Goal: Task Accomplishment & Management: Manage account settings

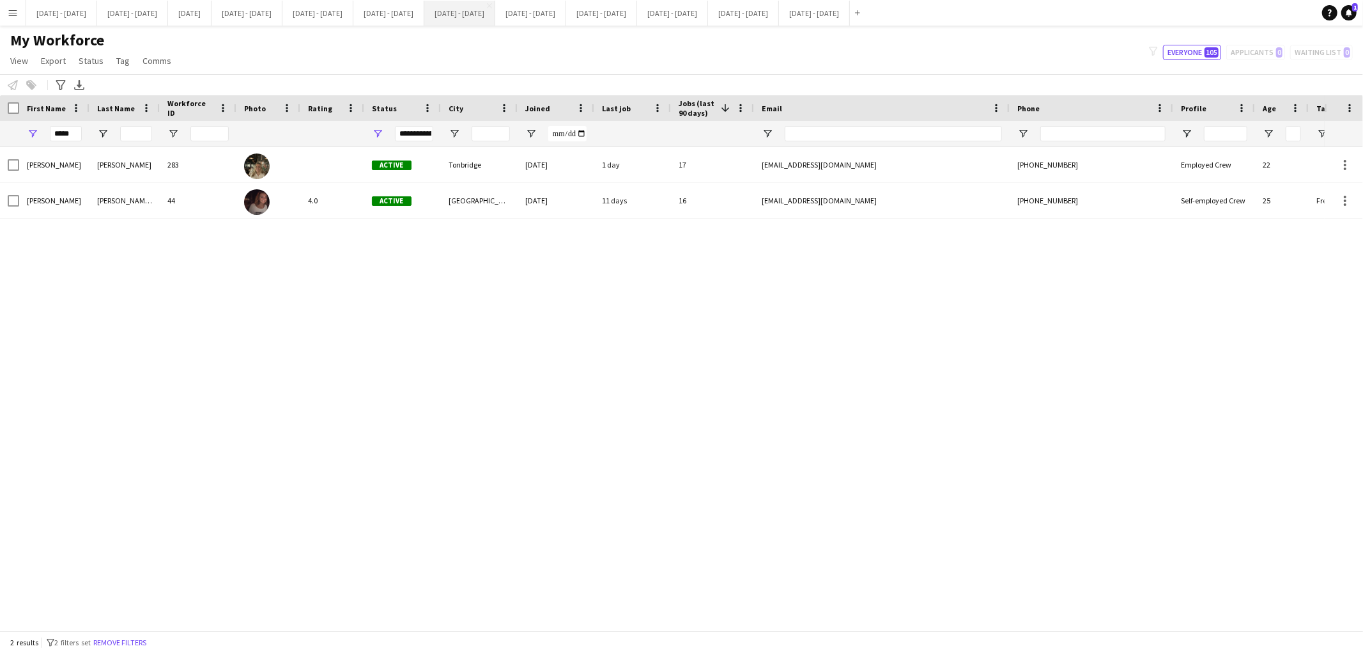
click at [495, 24] on button "[DATE] - [DATE] Close" at bounding box center [459, 13] width 71 height 25
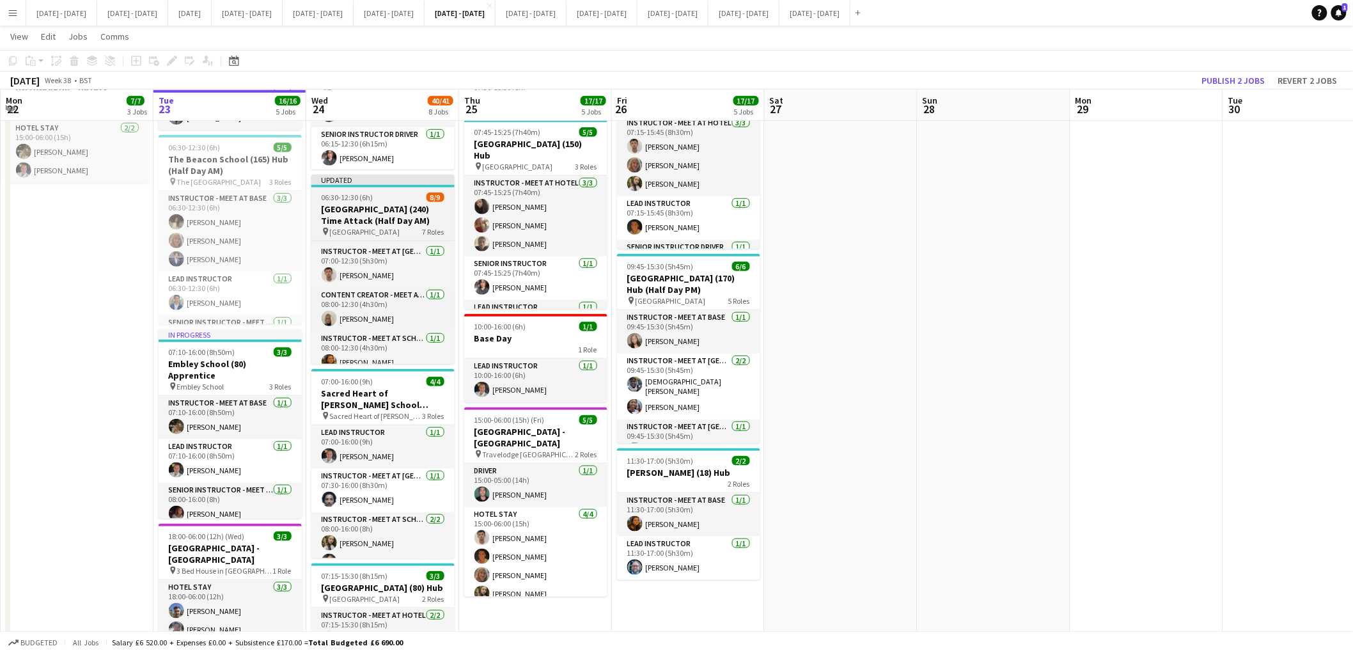
scroll to position [219, 0]
click at [1020, 346] on app-date-cell at bounding box center [993, 516] width 153 height 1470
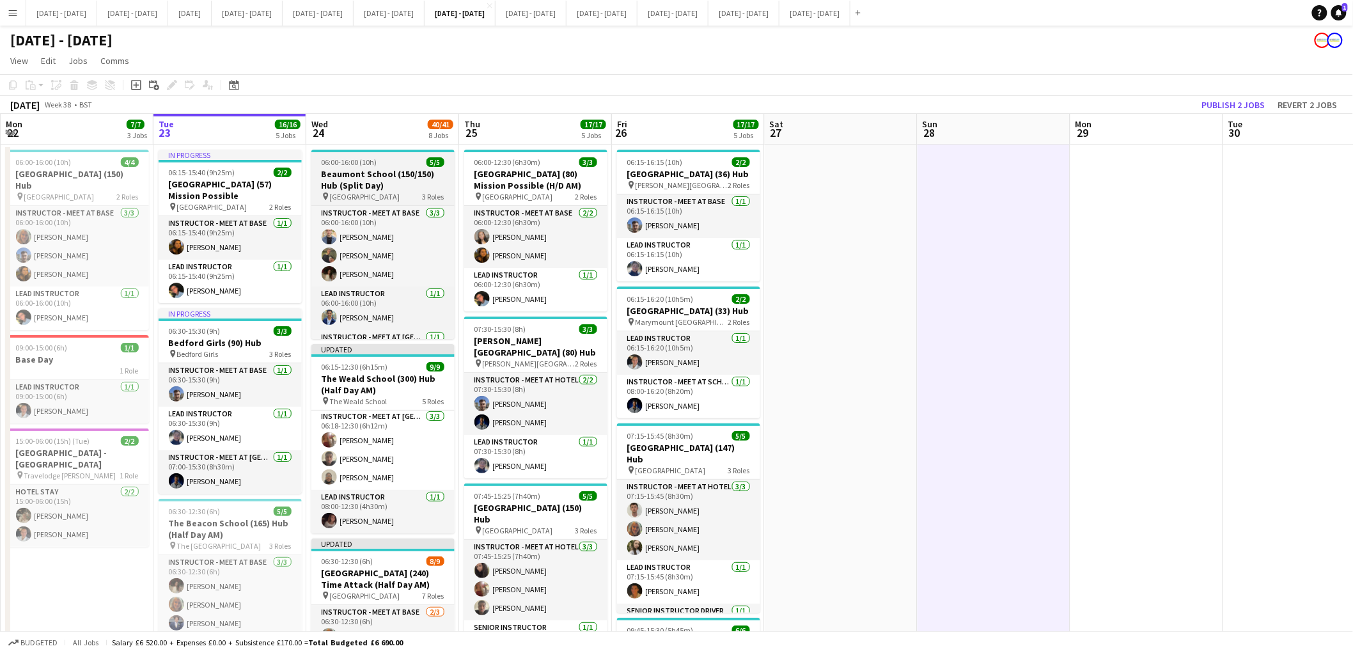
scroll to position [35, 0]
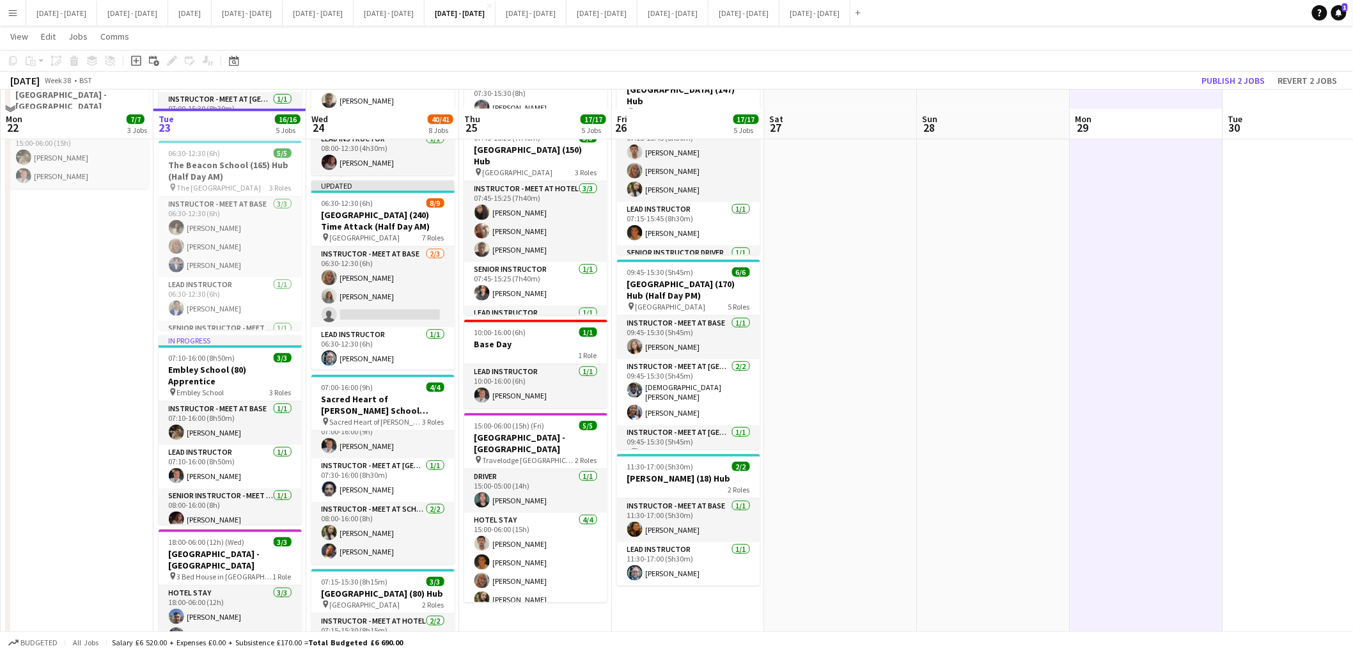
scroll to position [378, 0]
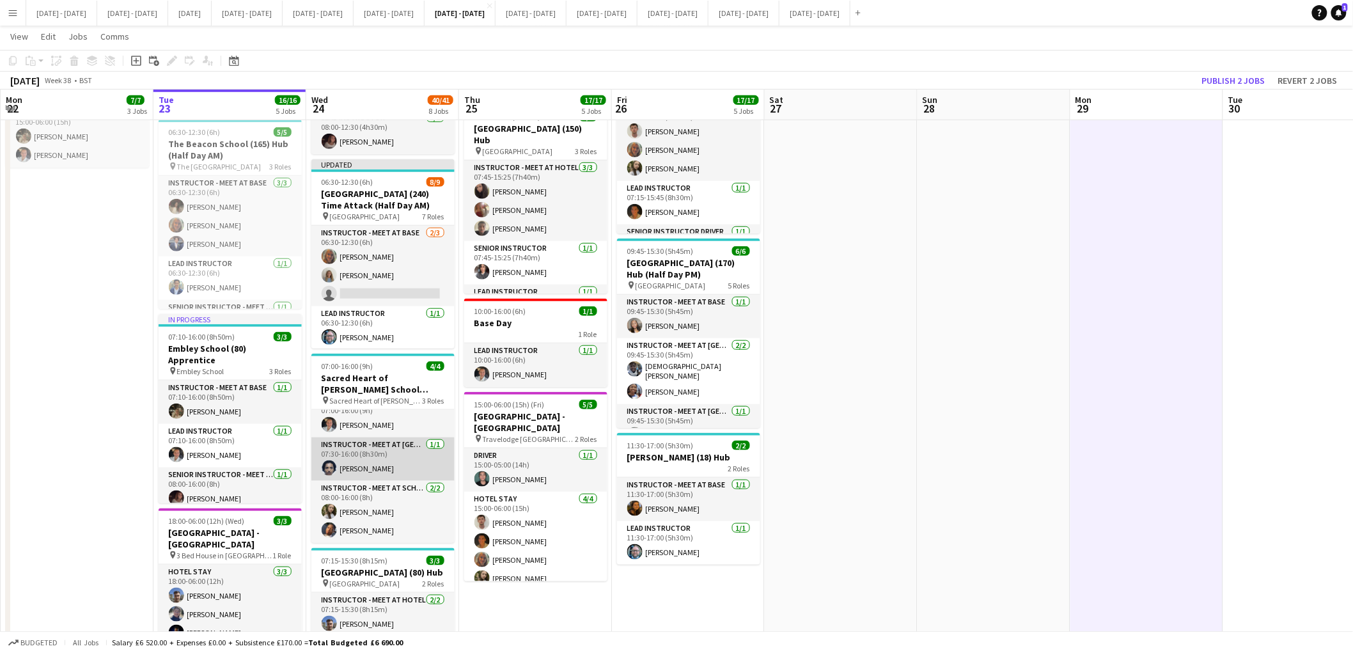
click at [369, 467] on app-card-role "Instructor - Meet at Pick Up Point [DATE] 07:30-16:00 (8h30m) [PERSON_NAME]" at bounding box center [382, 458] width 143 height 43
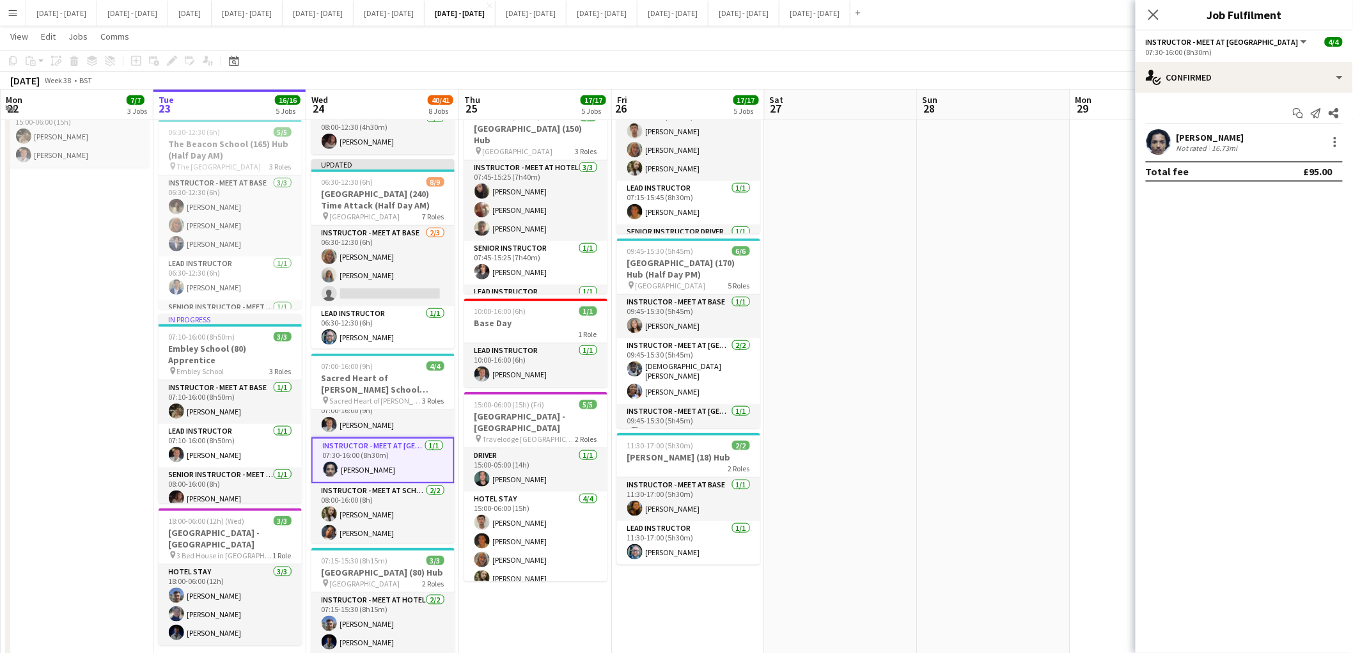
click at [1211, 136] on div "[PERSON_NAME]" at bounding box center [1210, 138] width 68 height 12
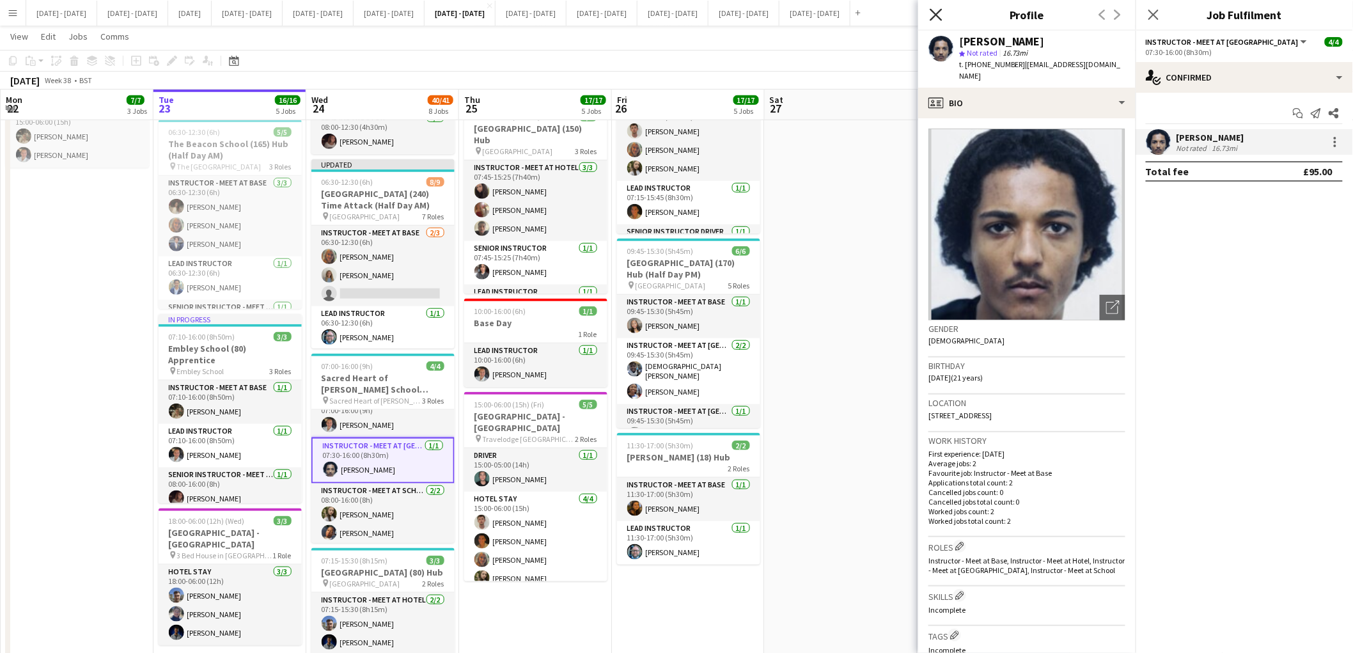
click at [940, 13] on icon "Close pop-in" at bounding box center [935, 14] width 12 height 12
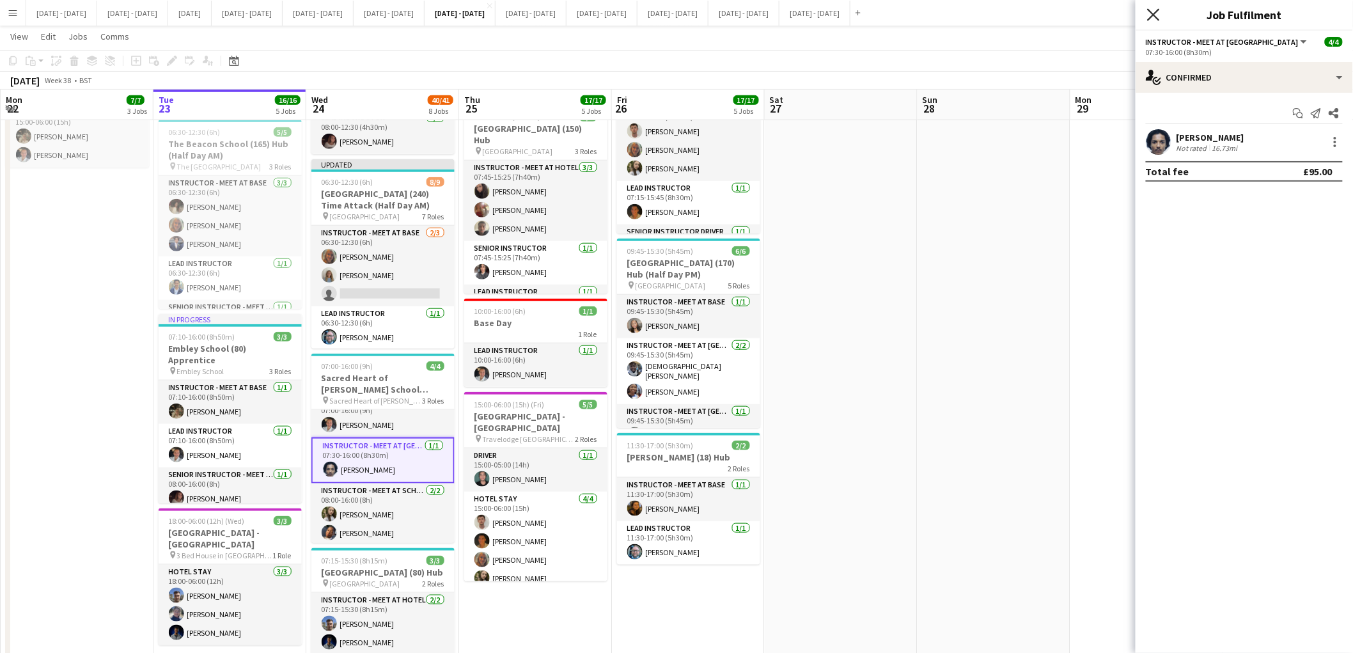
click at [1158, 16] on icon "Close pop-in" at bounding box center [1153, 14] width 12 height 12
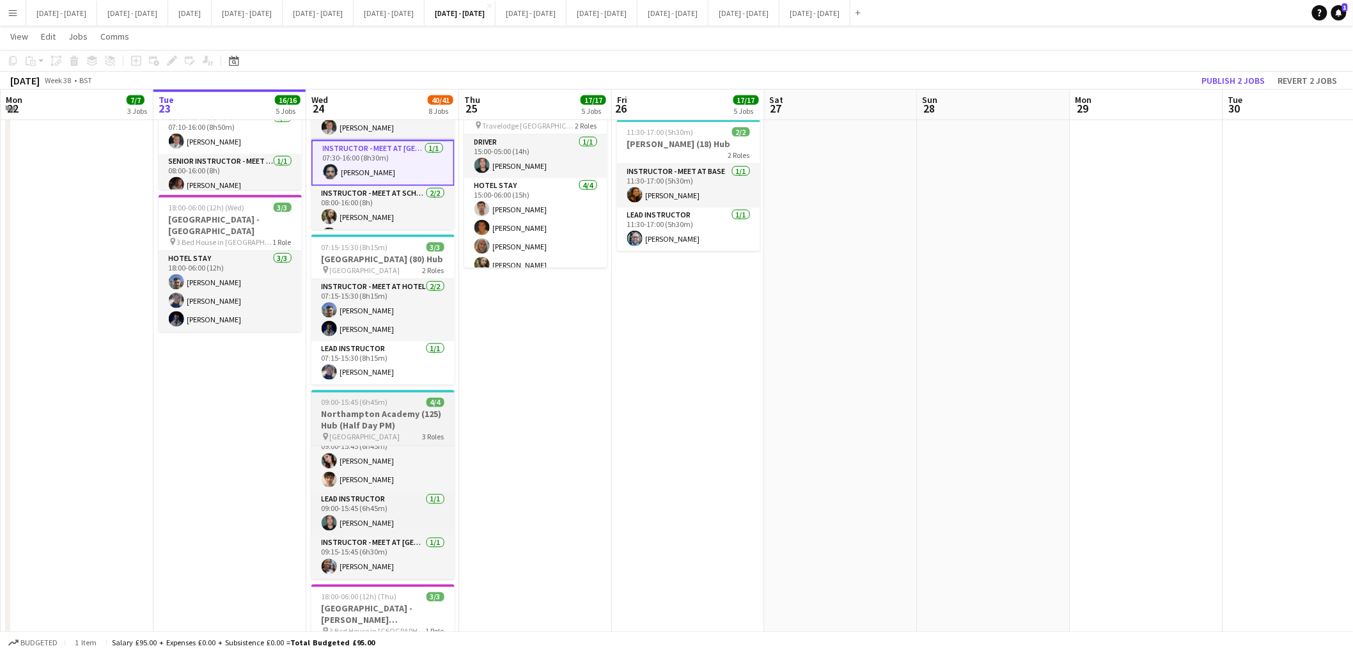
scroll to position [0, 0]
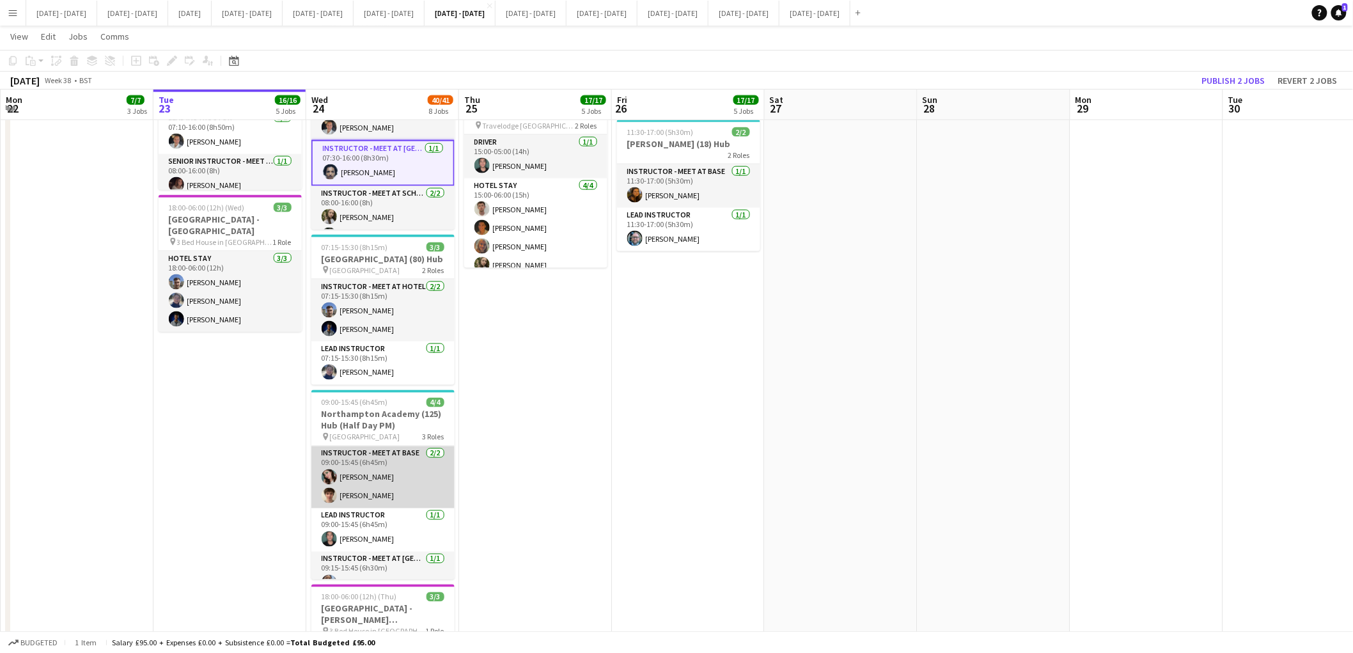
click at [372, 492] on app-card-role "Instructor - Meet at Base [DATE] 09:00-15:45 (6h45m) [PERSON_NAME] Cork [PERSON…" at bounding box center [382, 477] width 143 height 62
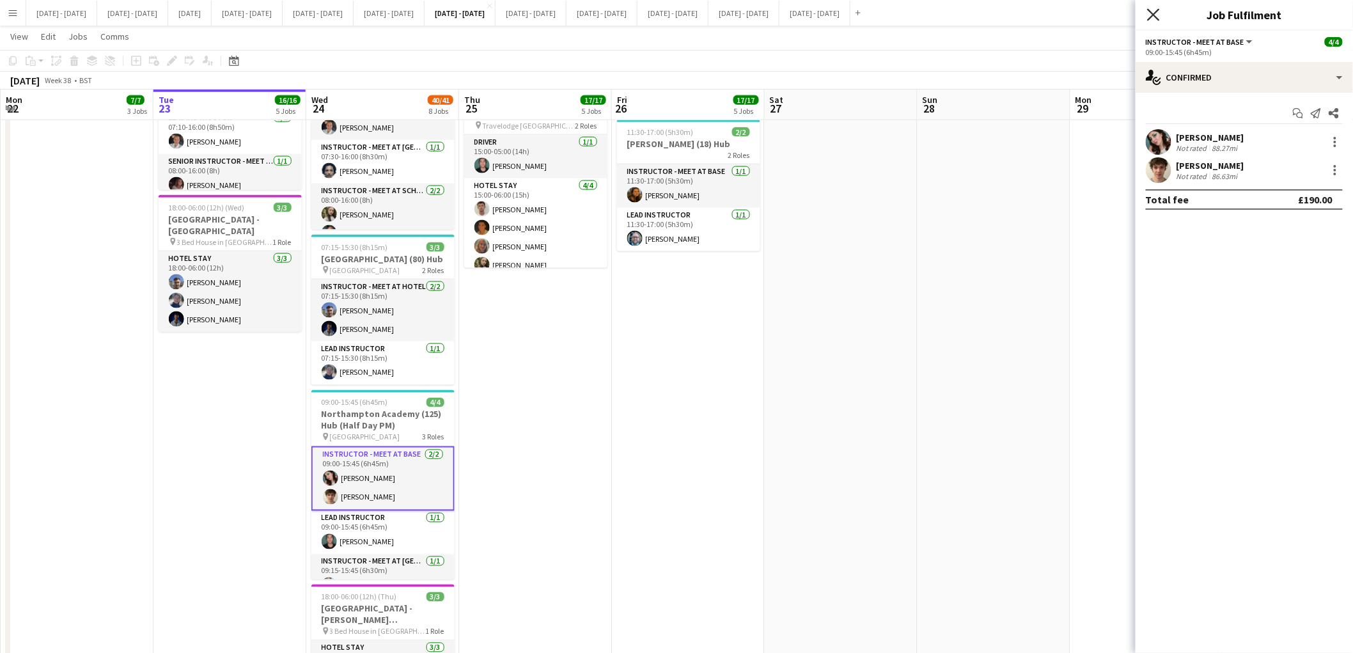
click at [1153, 17] on icon "Close pop-in" at bounding box center [1153, 14] width 12 height 12
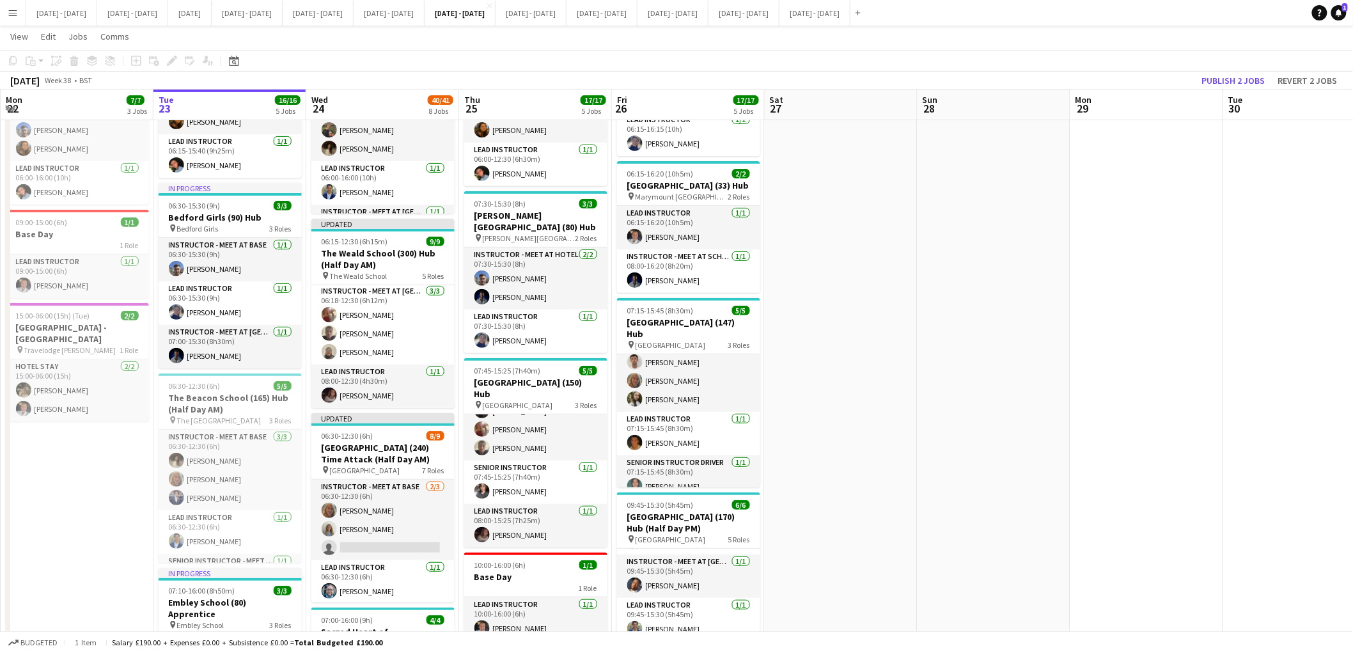
scroll to position [116, 0]
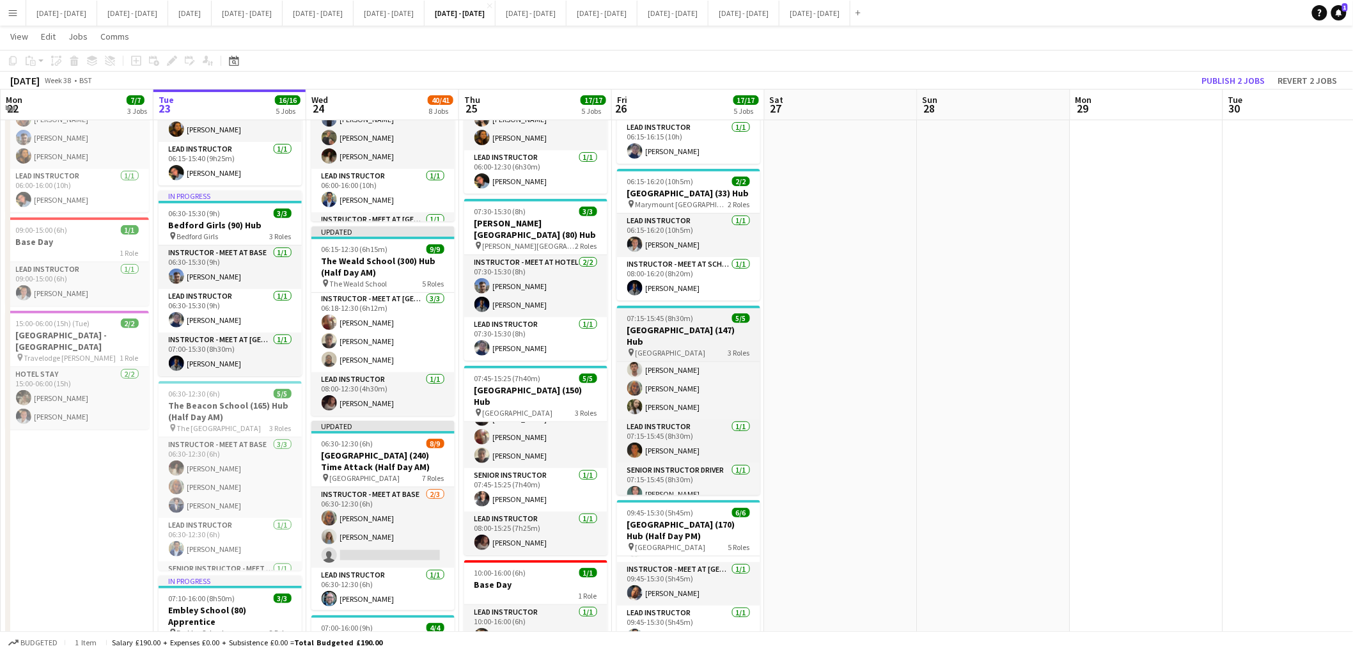
click at [668, 347] on h3 "[GEOGRAPHIC_DATA] (147) Hub" at bounding box center [688, 335] width 143 height 23
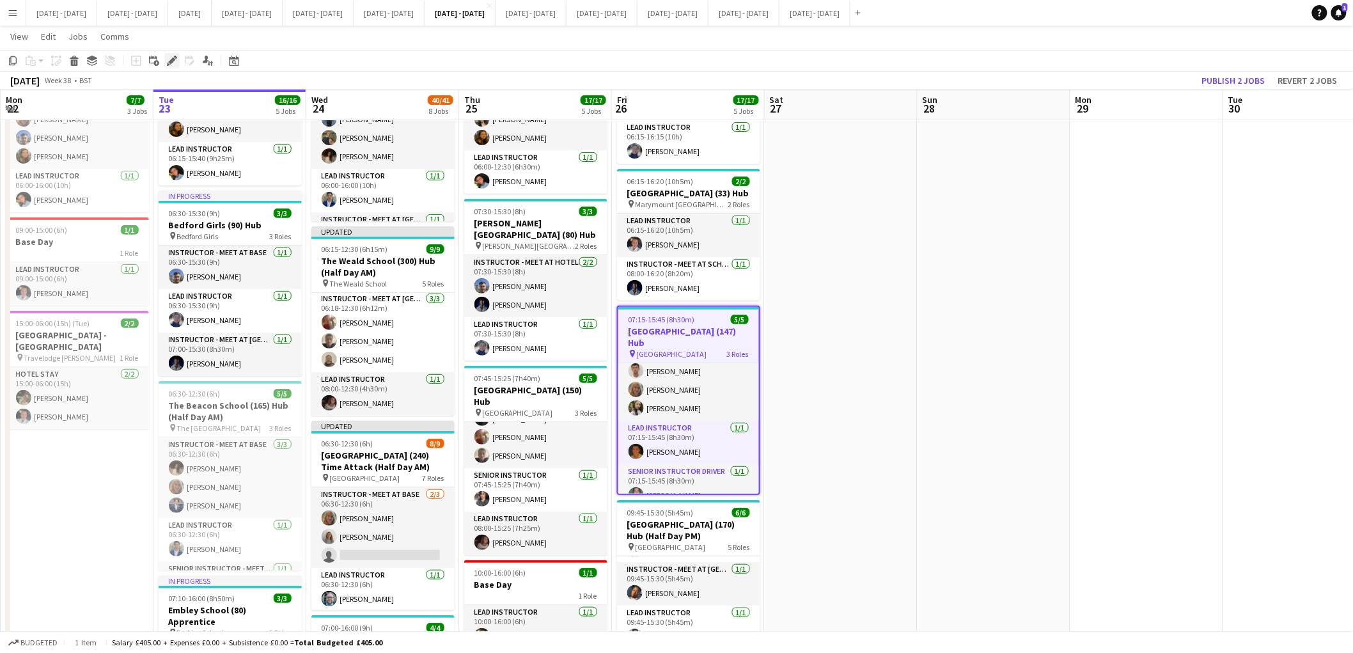
click at [171, 58] on icon at bounding box center [171, 61] width 7 height 7
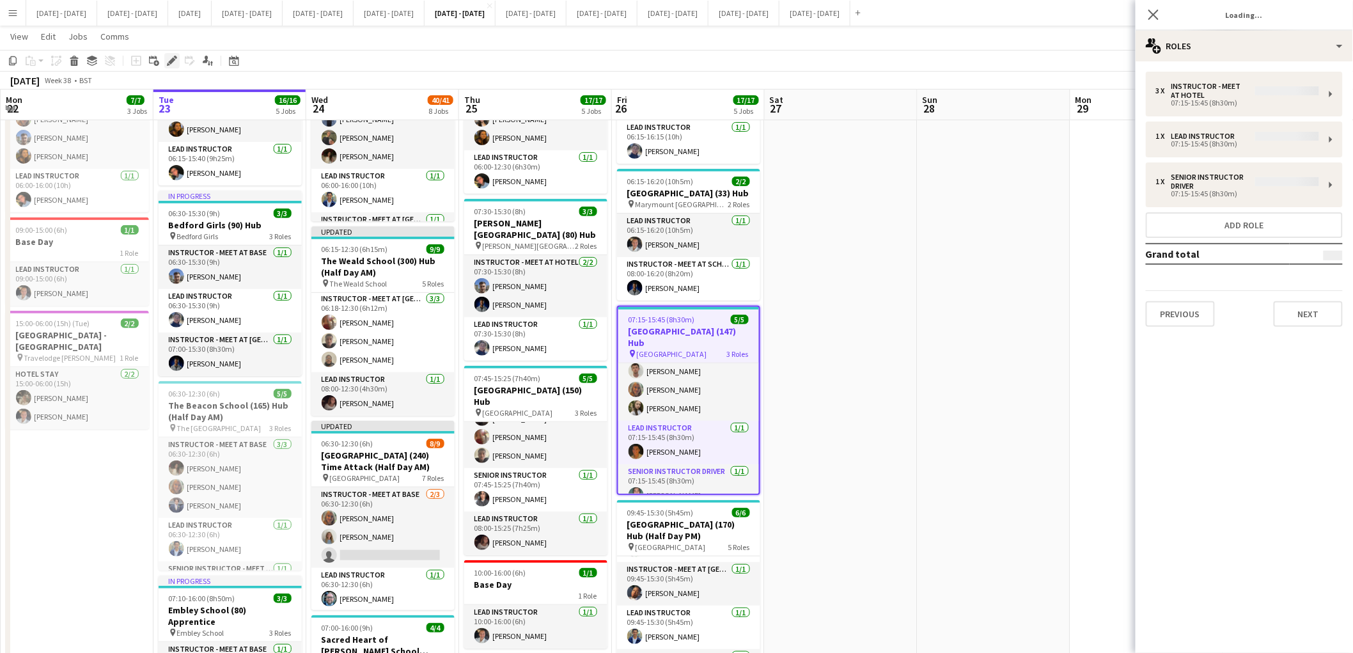
type input "**********"
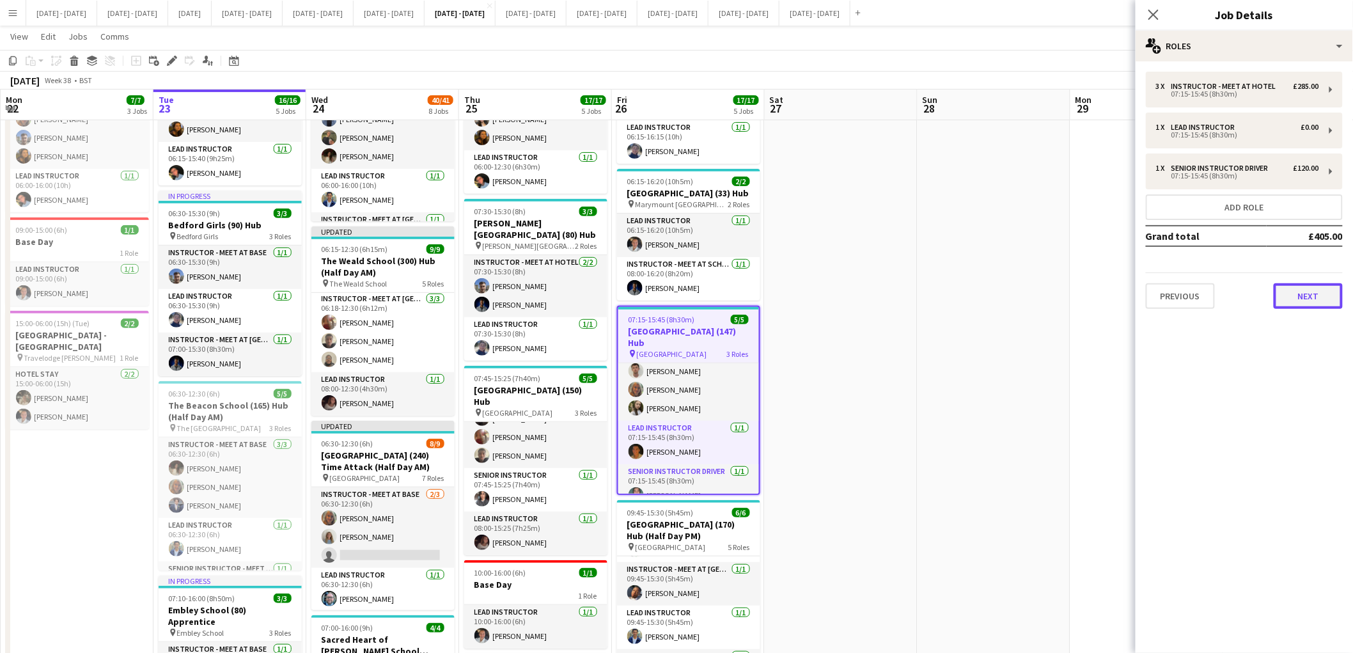
click at [1319, 295] on button "Next" at bounding box center [1307, 296] width 69 height 26
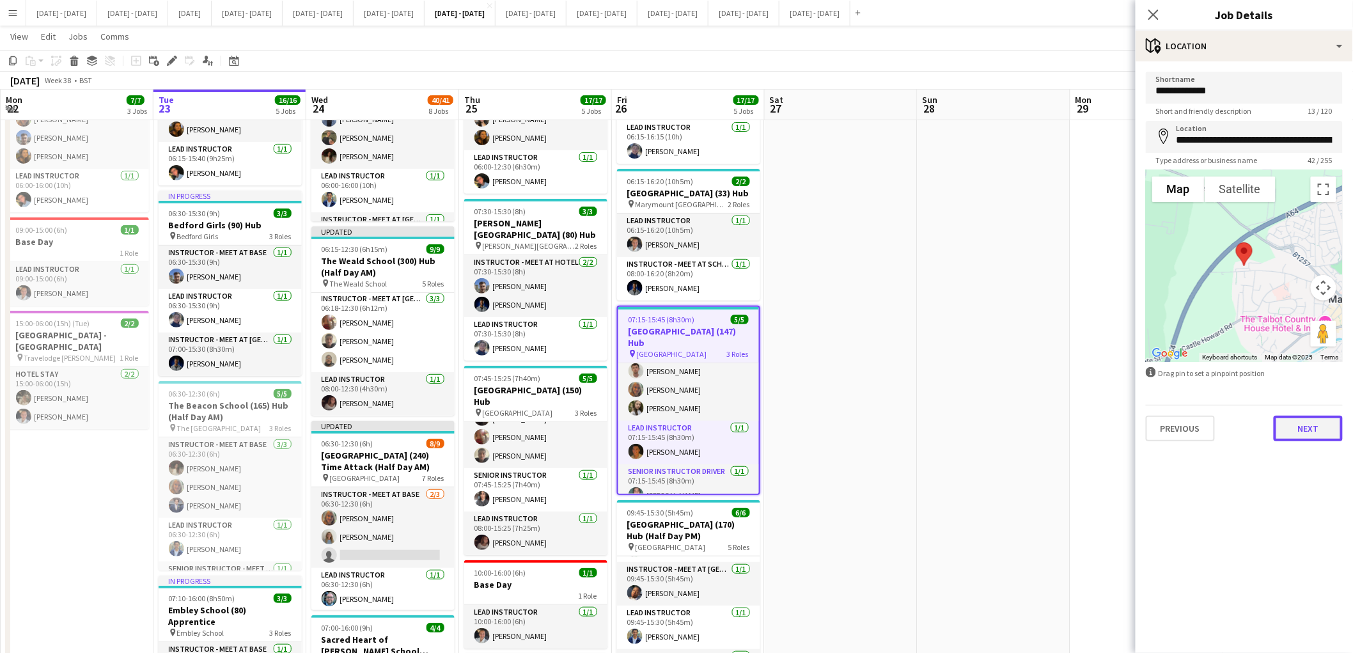
click at [1307, 430] on button "Next" at bounding box center [1307, 428] width 69 height 26
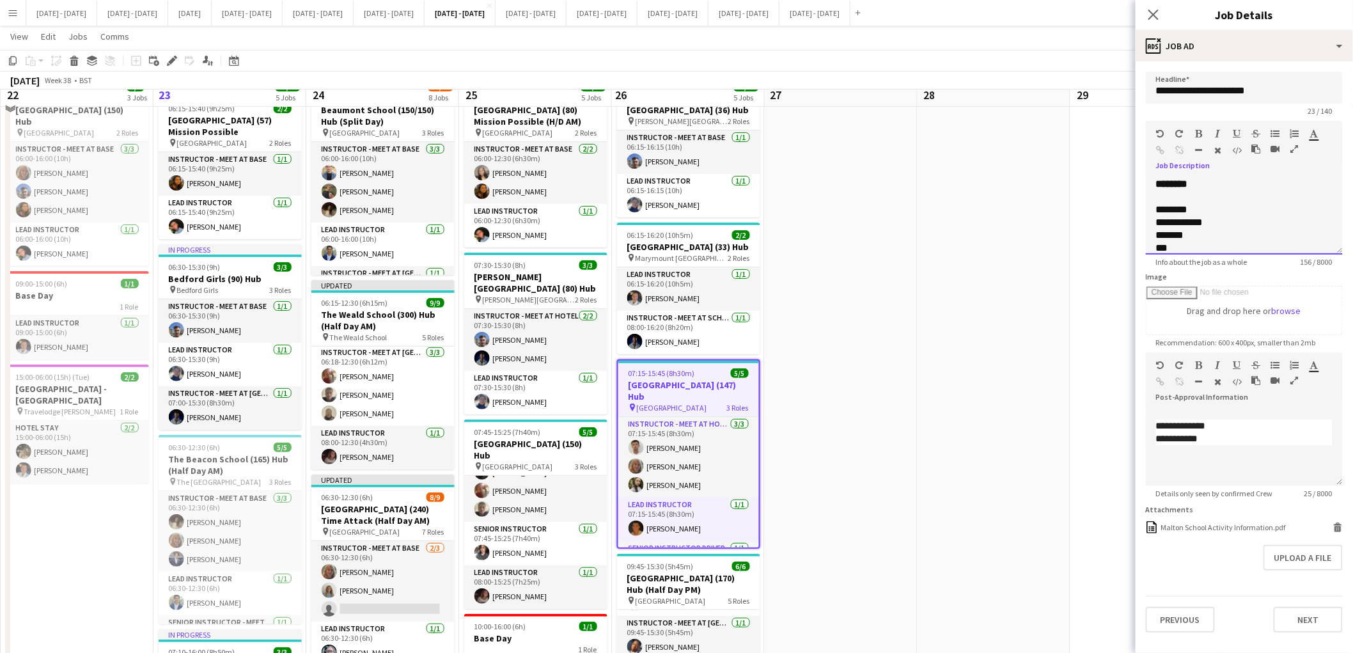
scroll to position [0, 0]
